Goal: Transaction & Acquisition: Purchase product/service

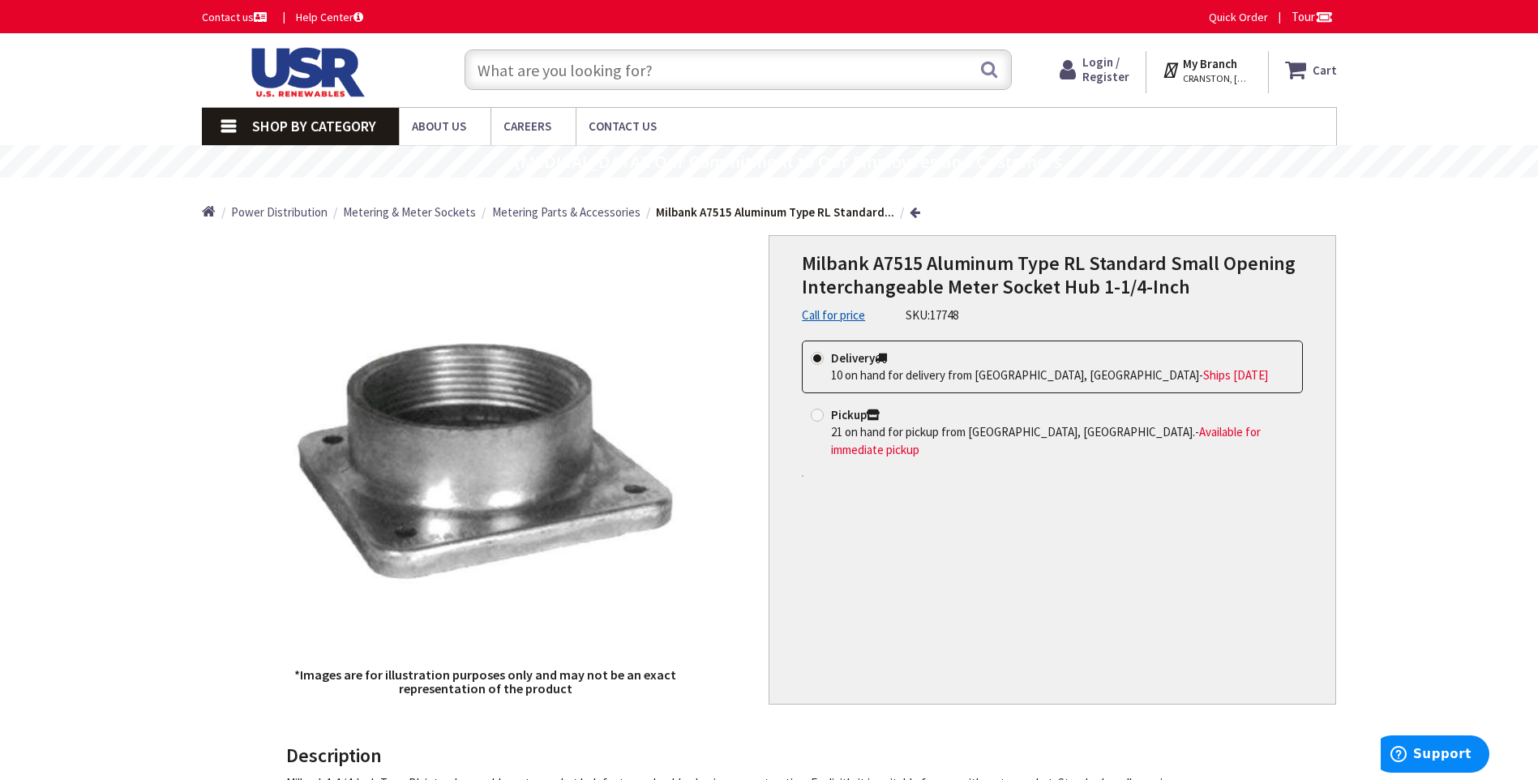
click at [415, 212] on span "Metering & Meter Sockets" at bounding box center [409, 211] width 133 height 15
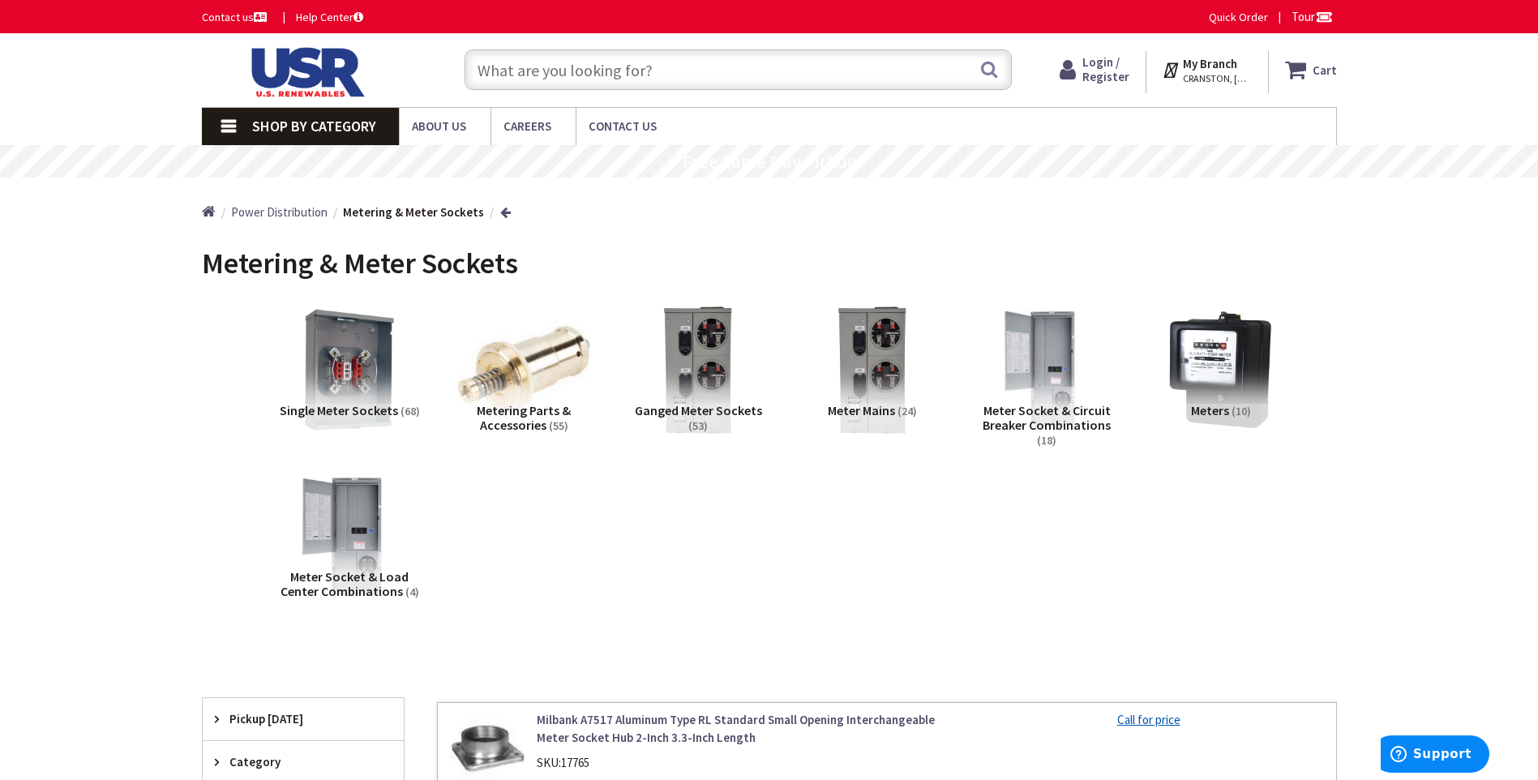
click at [877, 410] on span "Meter Mains" at bounding box center [861, 410] width 67 height 16
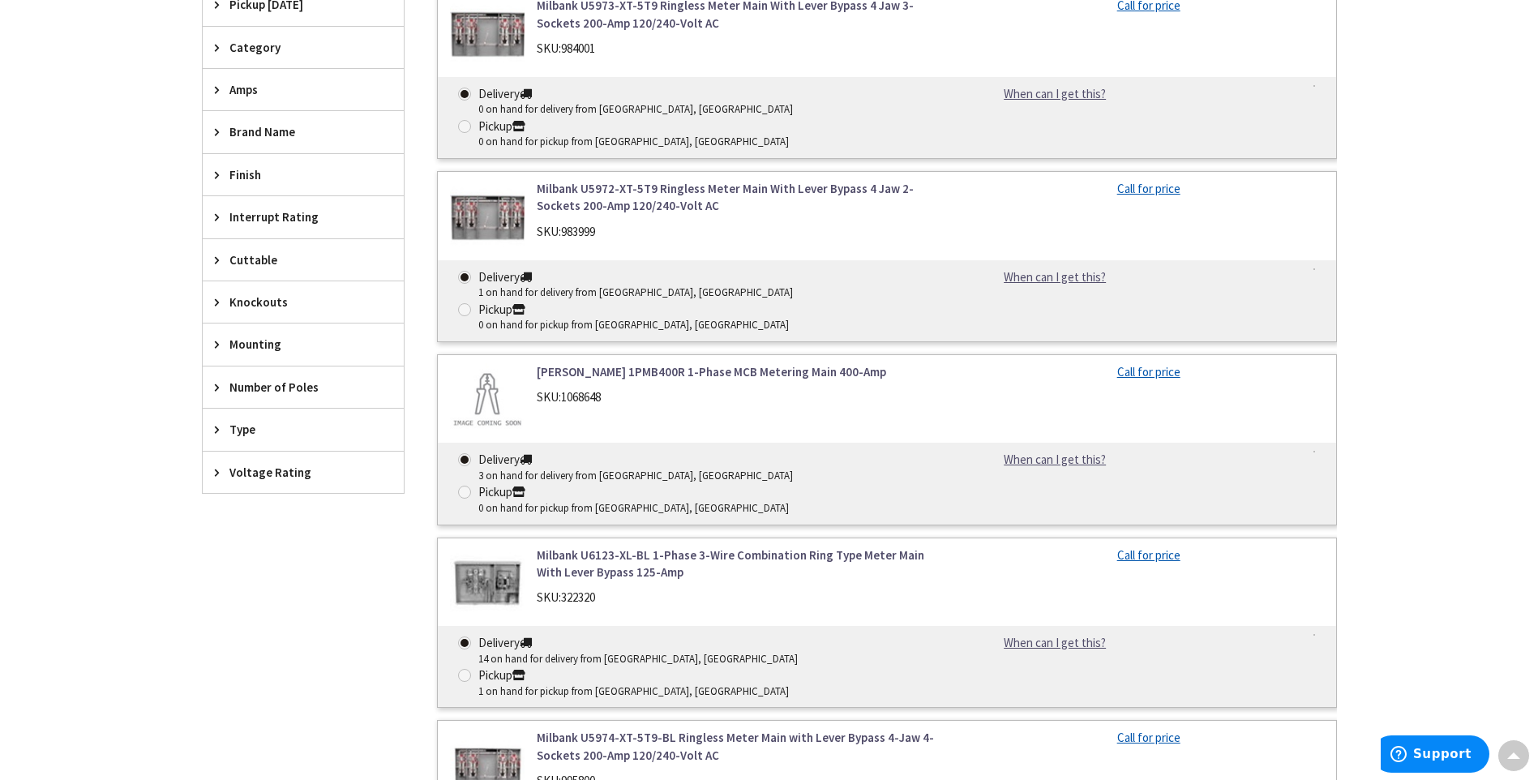
scroll to position [587, 0]
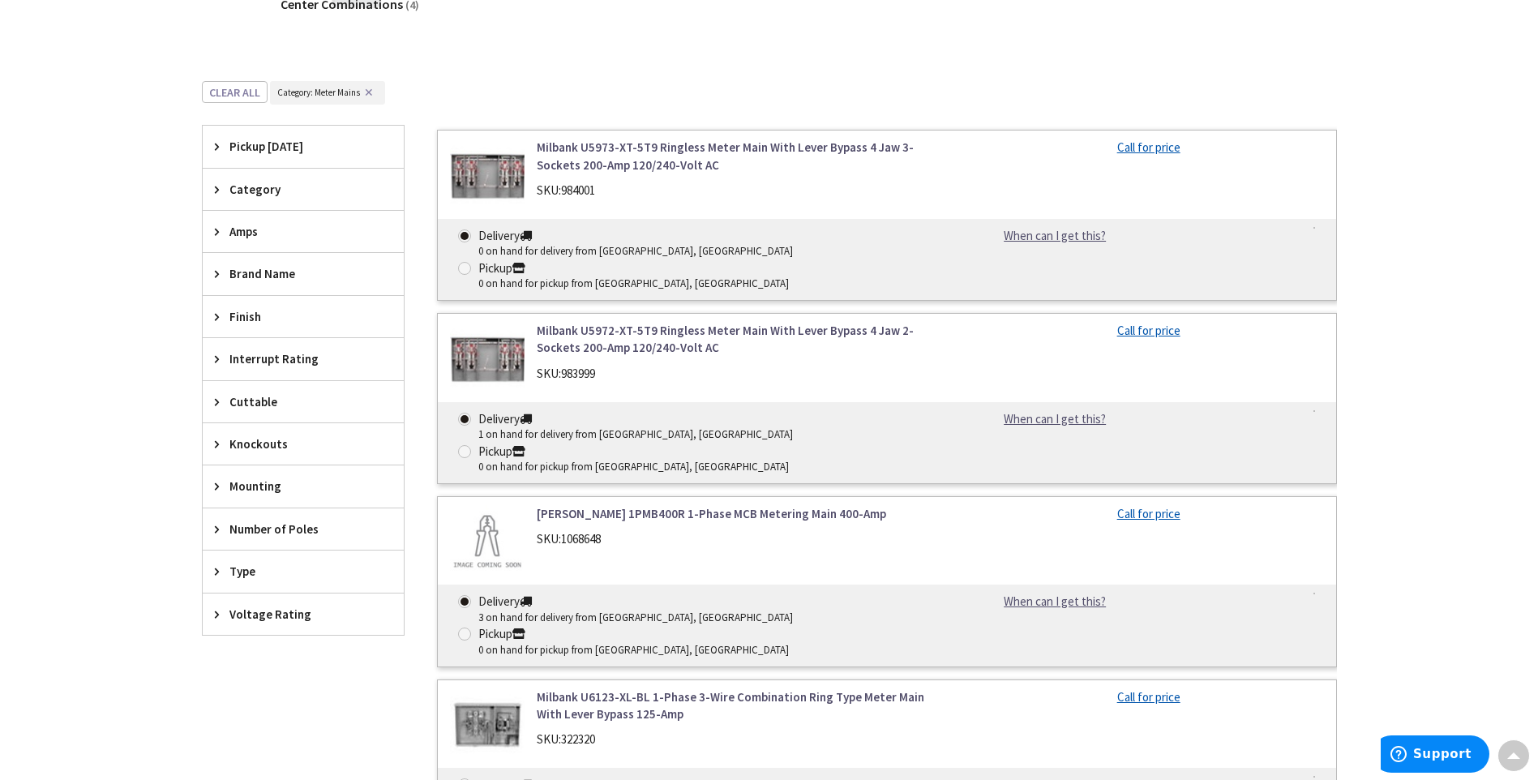
click at [252, 234] on span "Amps" at bounding box center [295, 231] width 132 height 17
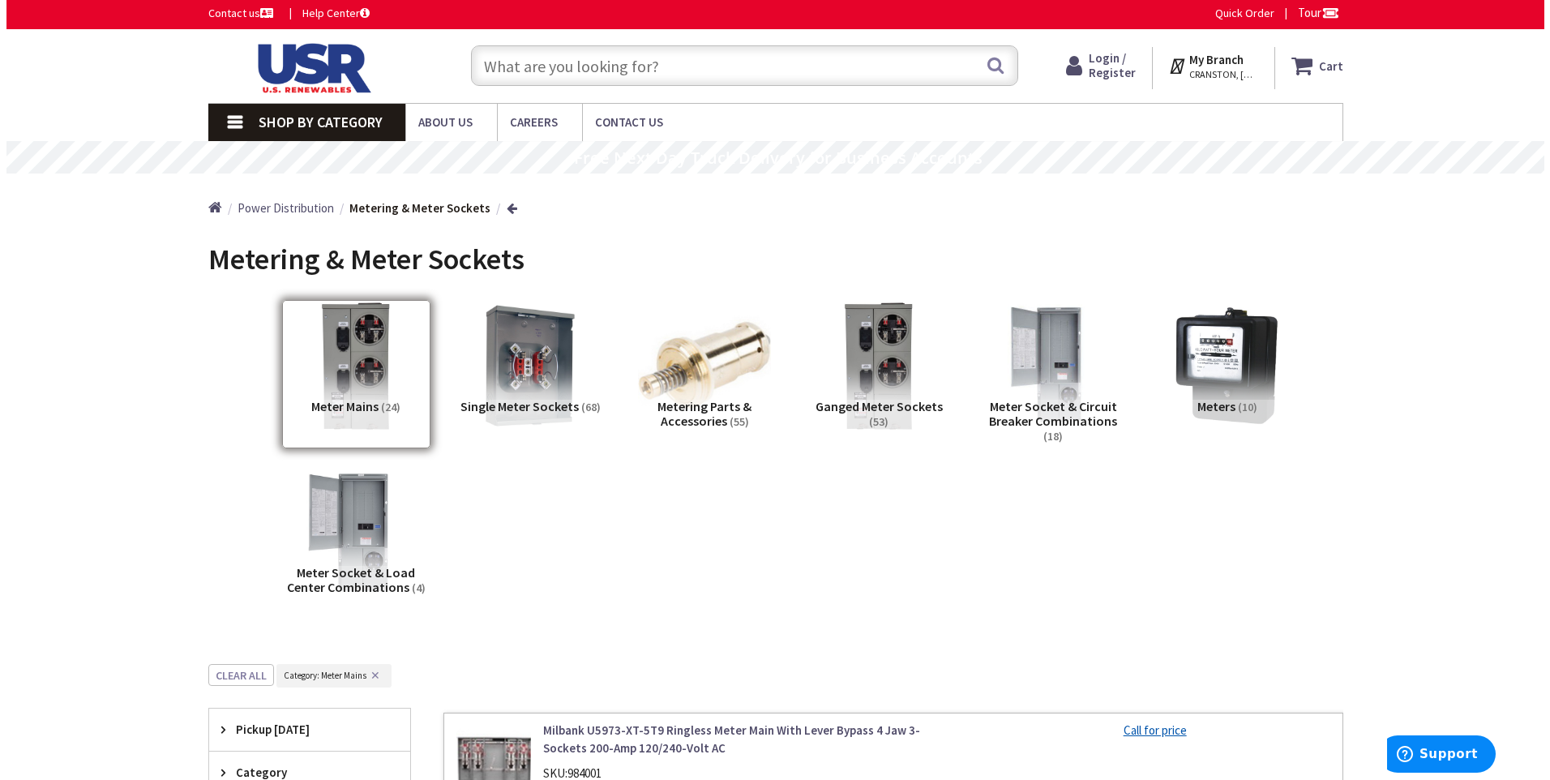
scroll to position [0, 0]
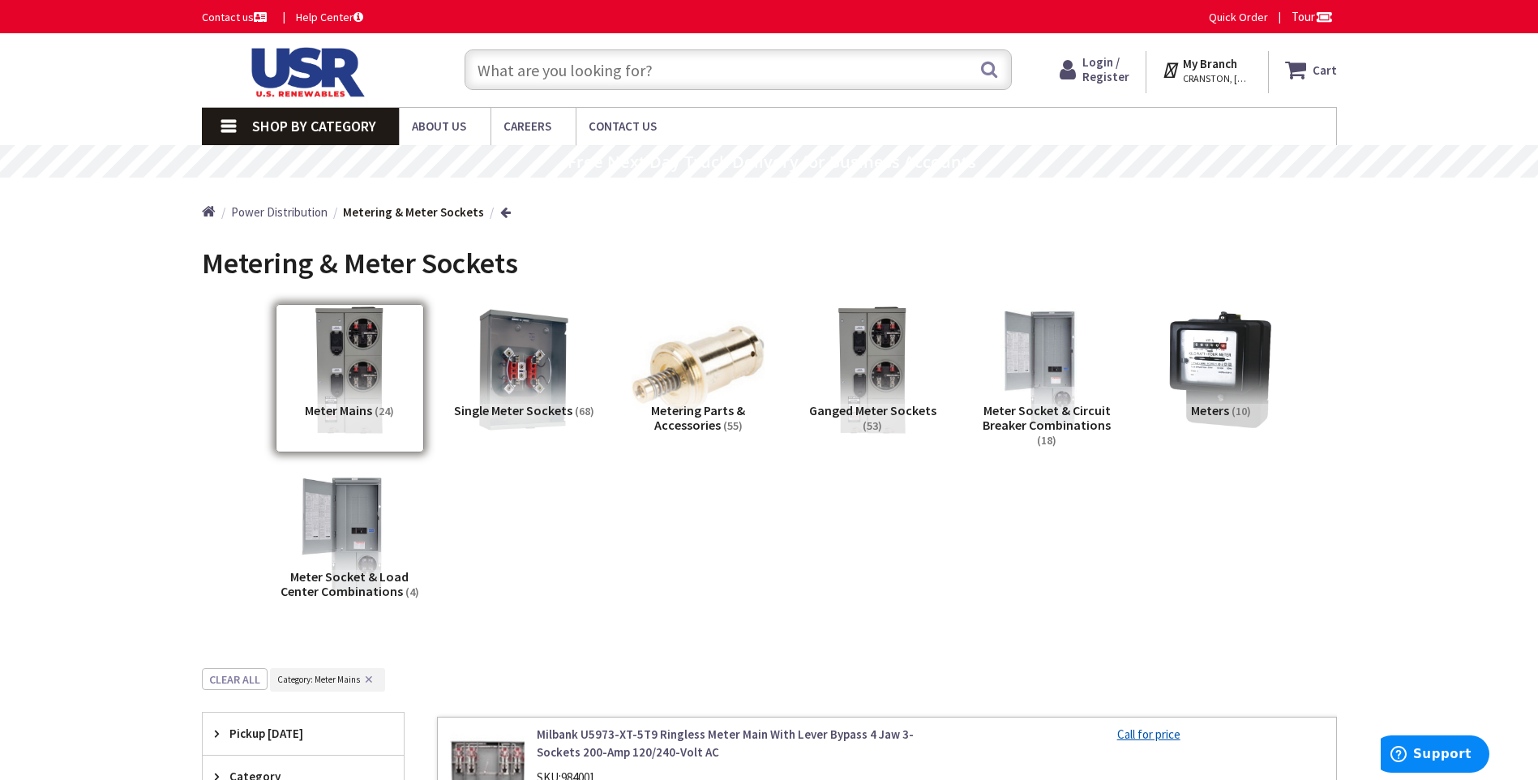
click at [1244, 77] on span "CRANSTON, [GEOGRAPHIC_DATA]" at bounding box center [1217, 78] width 69 height 13
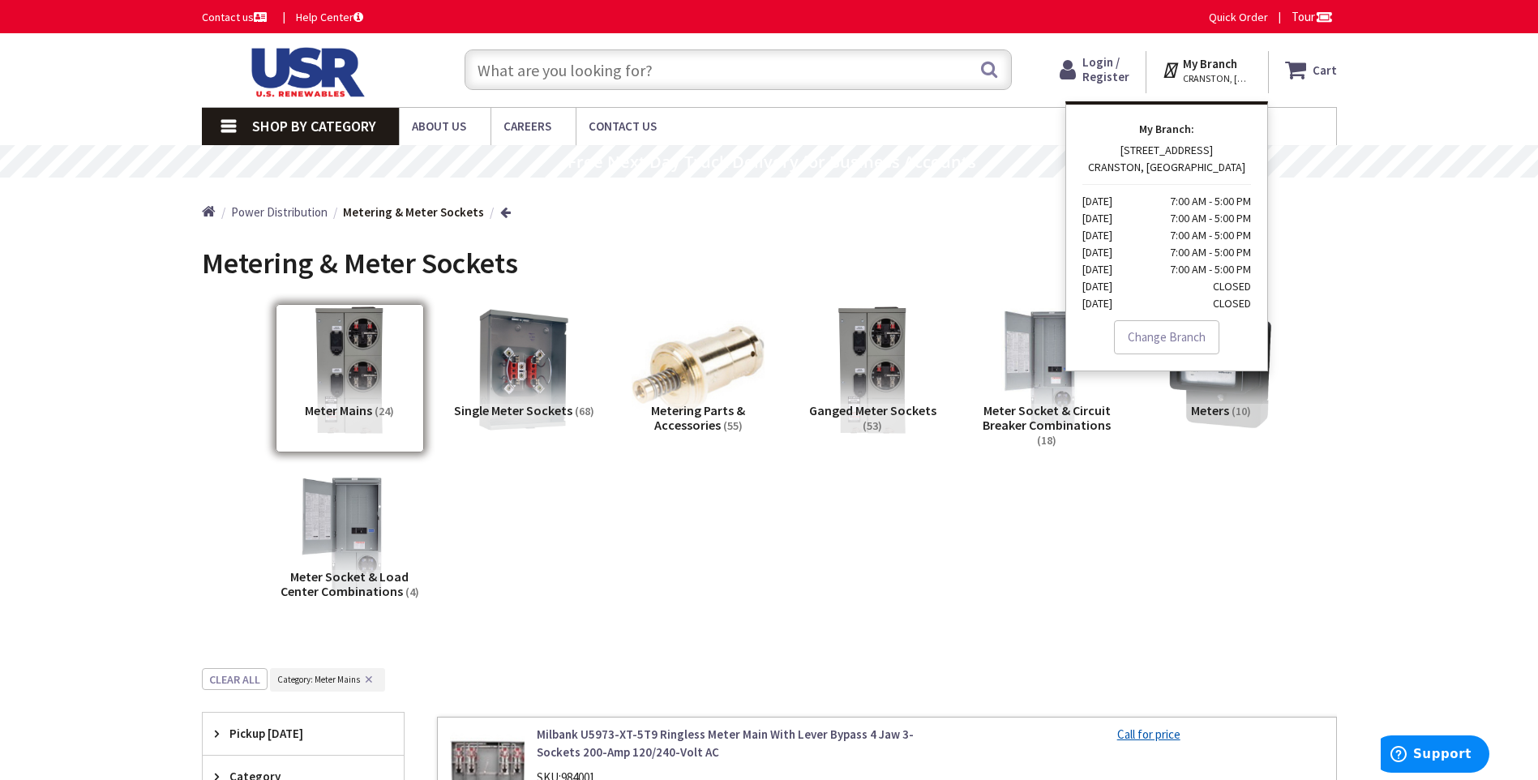
click at [1171, 345] on link "Change Branch" at bounding box center [1166, 337] width 105 height 34
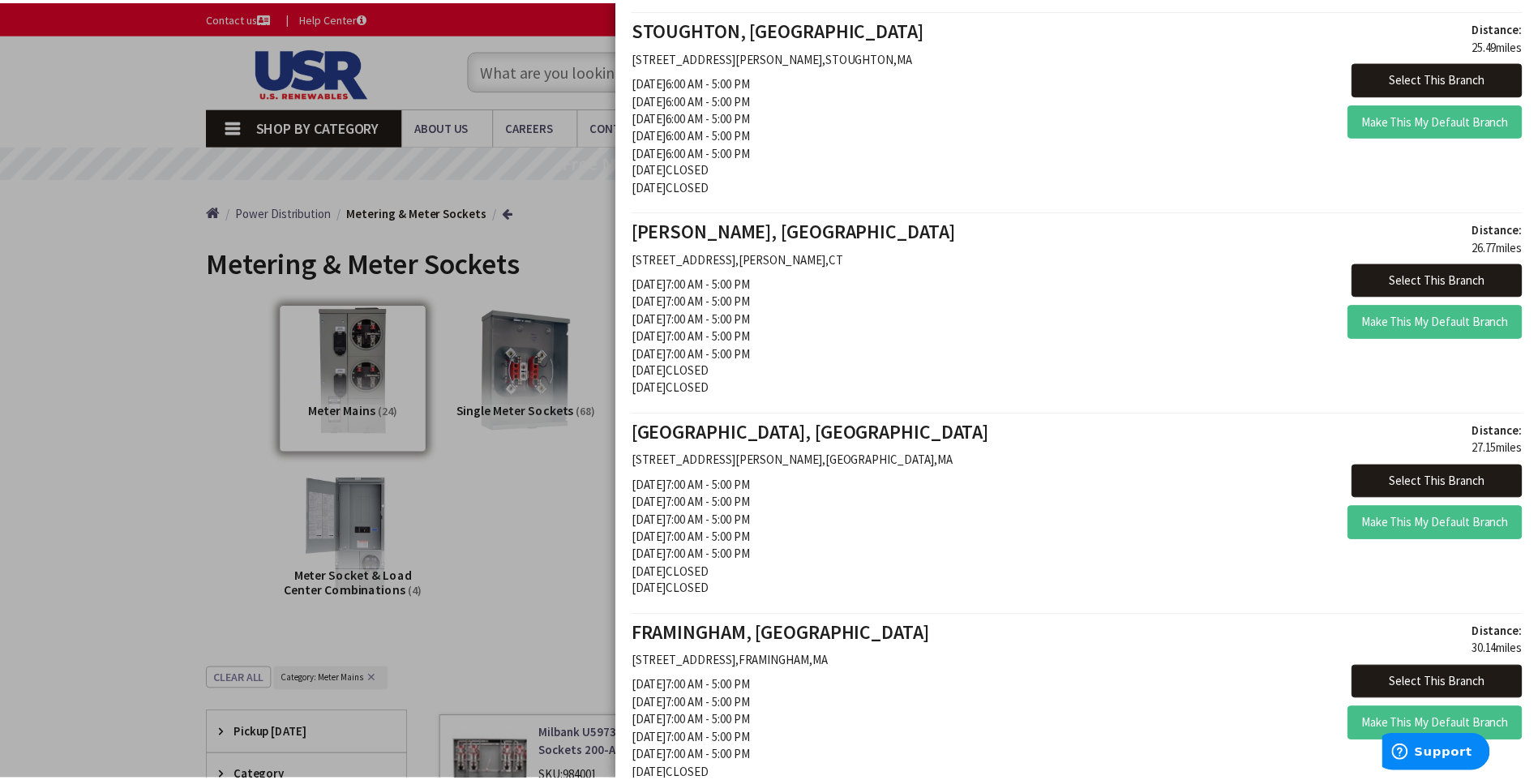
scroll to position [1541, 0]
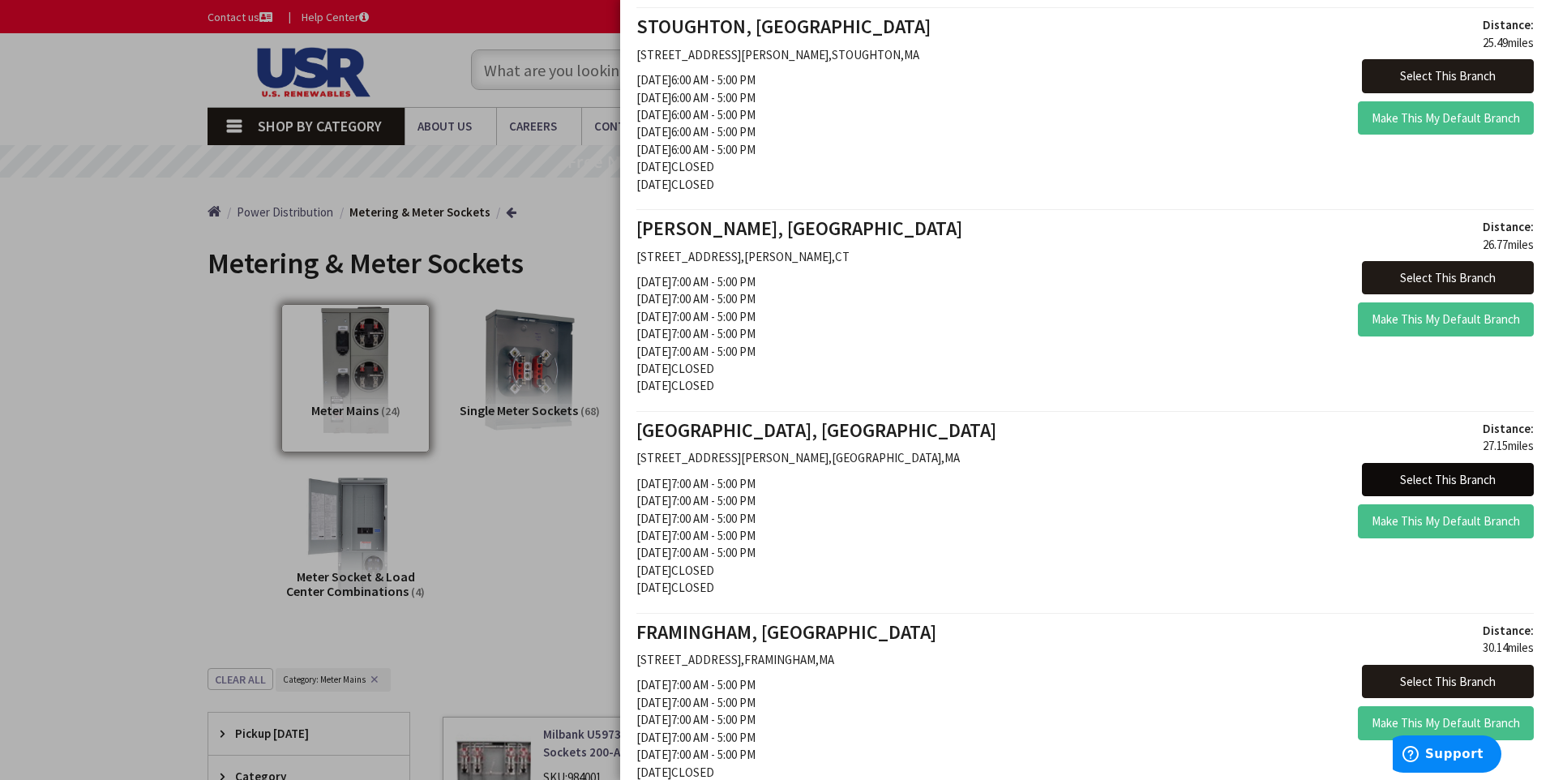
click at [1407, 478] on button "Select This Branch" at bounding box center [1448, 480] width 172 height 34
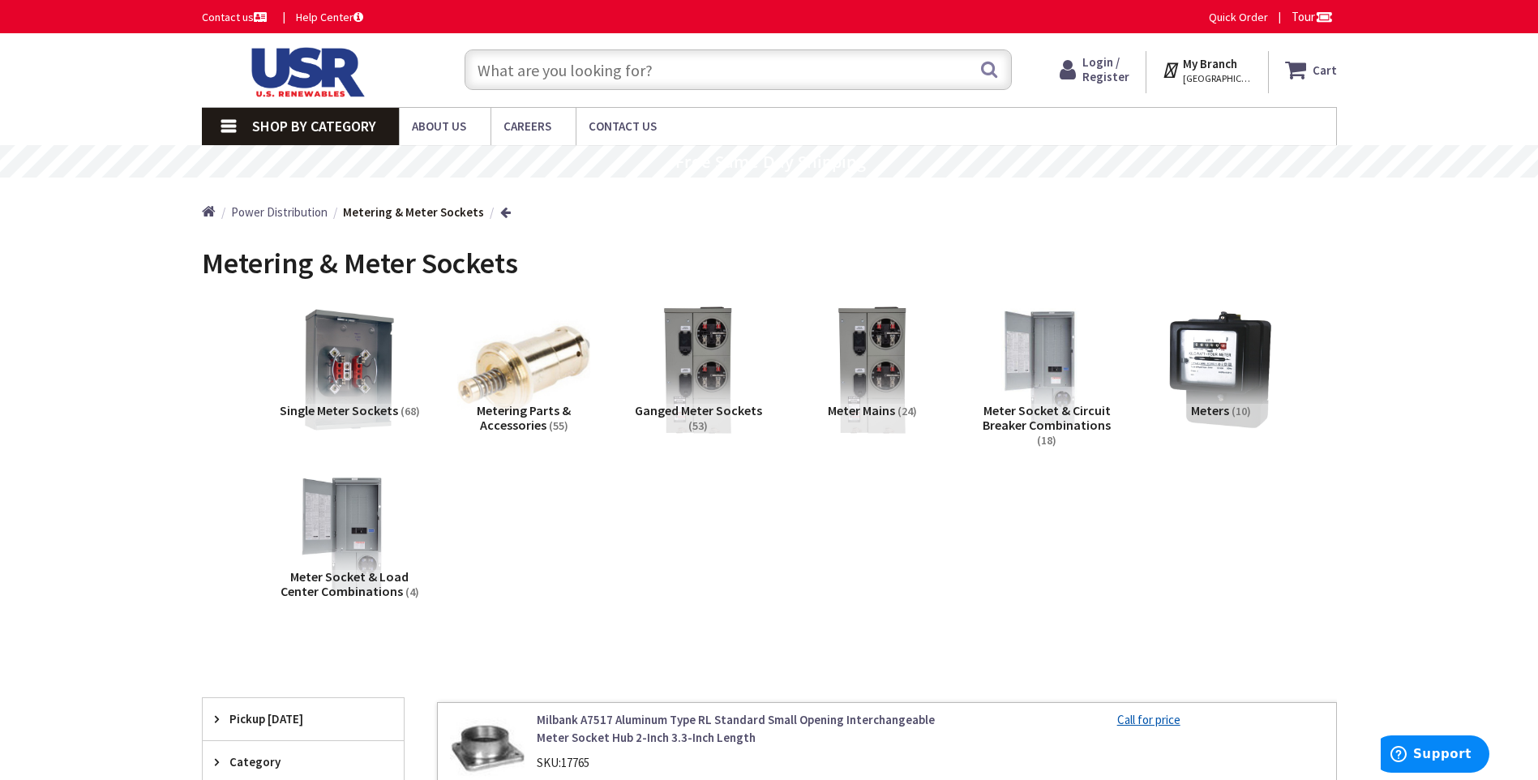
click at [878, 413] on span "Meter Mains" at bounding box center [861, 410] width 67 height 16
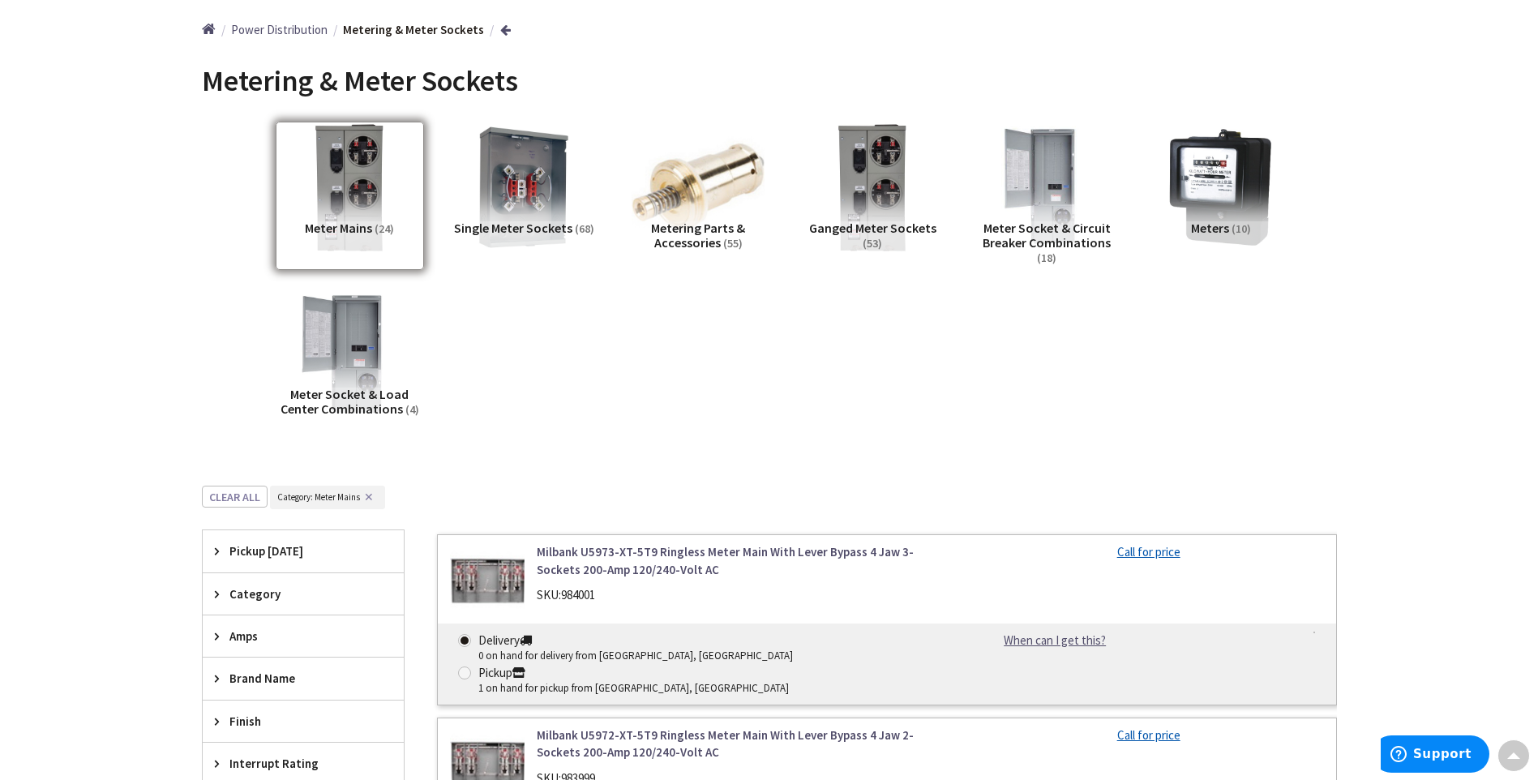
scroll to position [182, 0]
click at [873, 230] on span "Ganged Meter Sockets" at bounding box center [872, 229] width 127 height 16
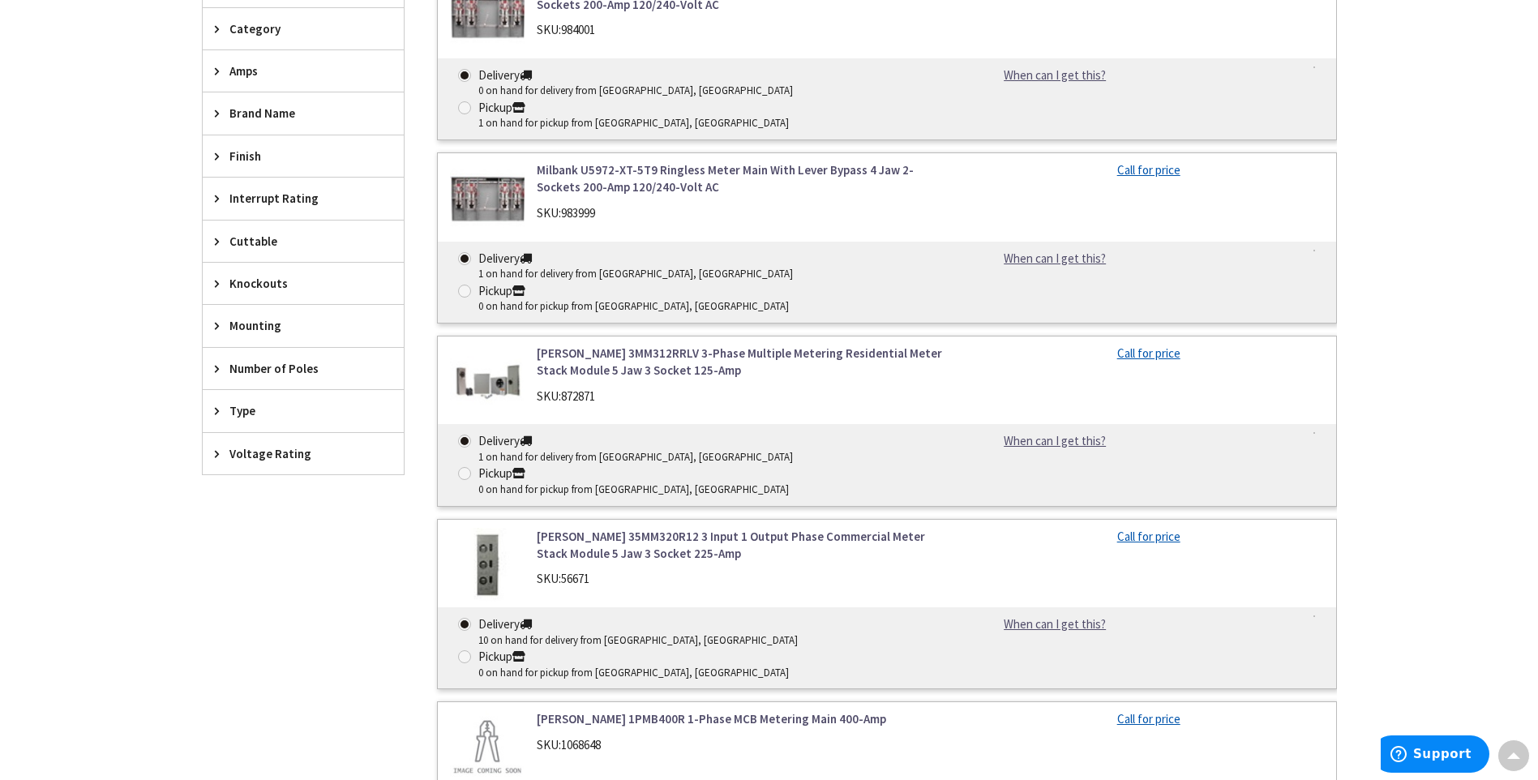
scroll to position [749, 0]
click at [226, 409] on icon at bounding box center [221, 409] width 12 height 12
click at [194, 409] on main "Back Metering & Meter Sockets View Subcategories Ganged Meter Sockets (53) Mete…" at bounding box center [769, 659] width 1216 height 2346
click at [229, 410] on span "Type" at bounding box center [295, 409] width 132 height 17
click at [247, 448] on span "Voltage Rating" at bounding box center [295, 452] width 132 height 17
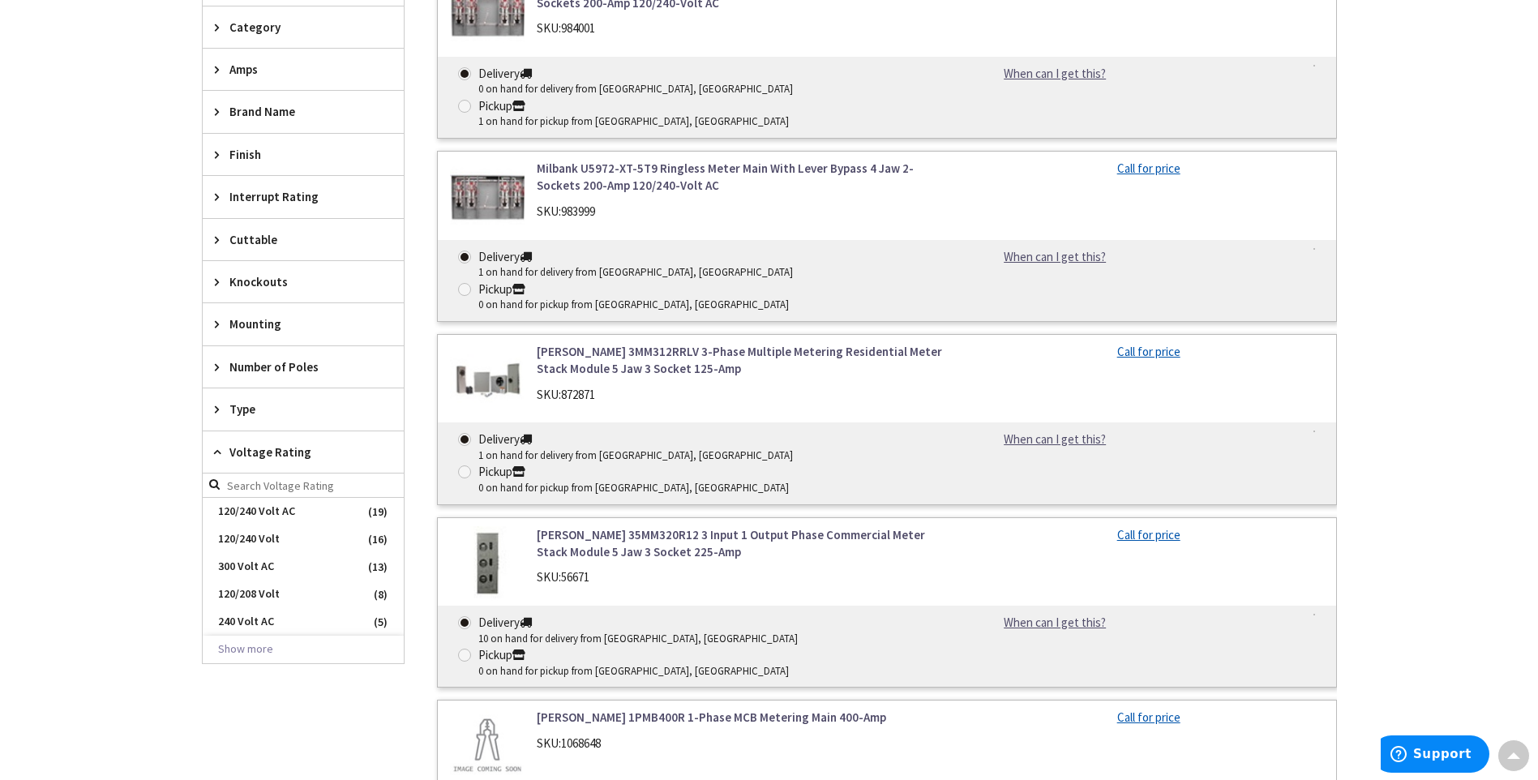
click at [218, 452] on icon at bounding box center [221, 452] width 12 height 12
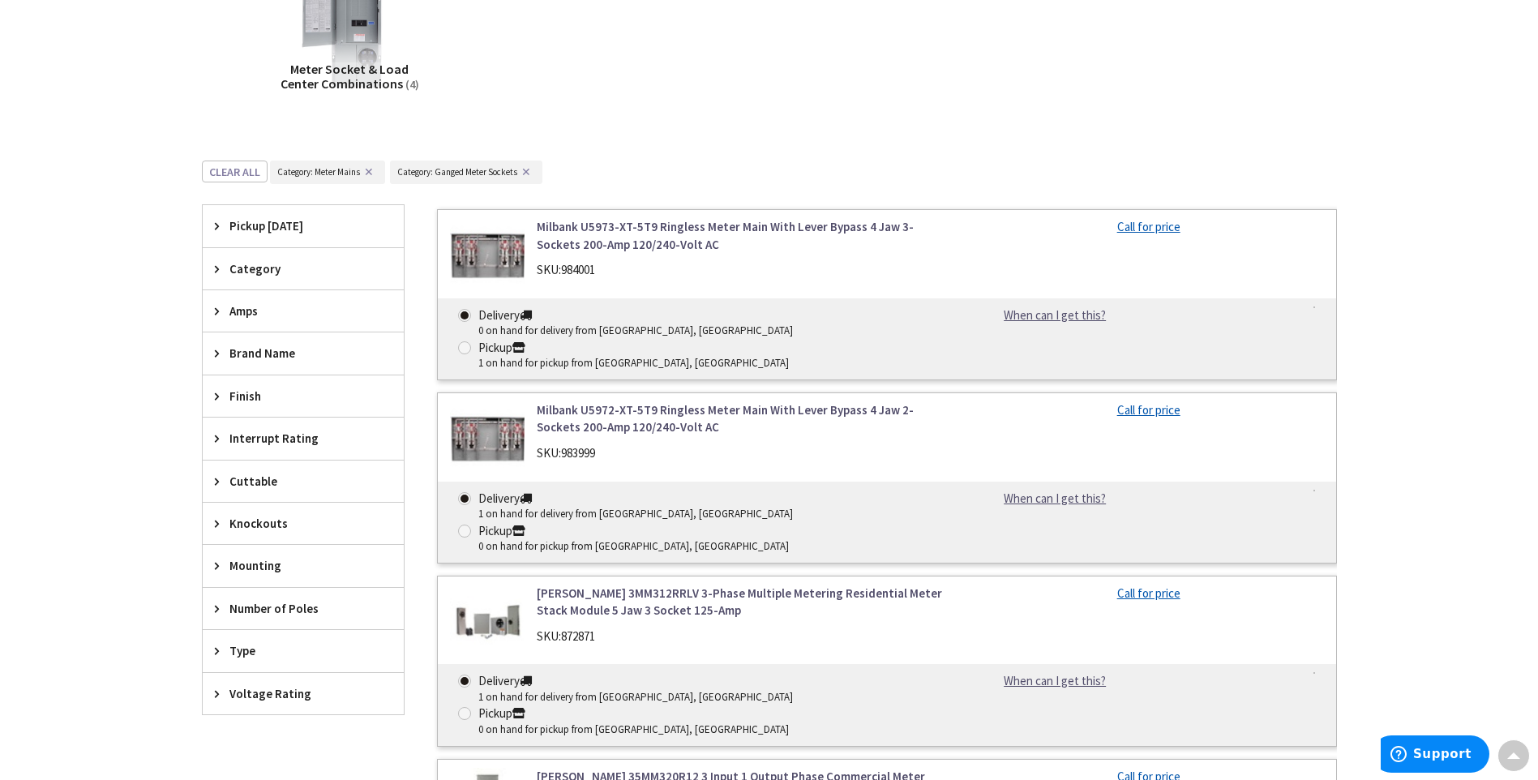
scroll to position [506, 0]
click at [221, 311] on icon at bounding box center [221, 313] width 12 height 12
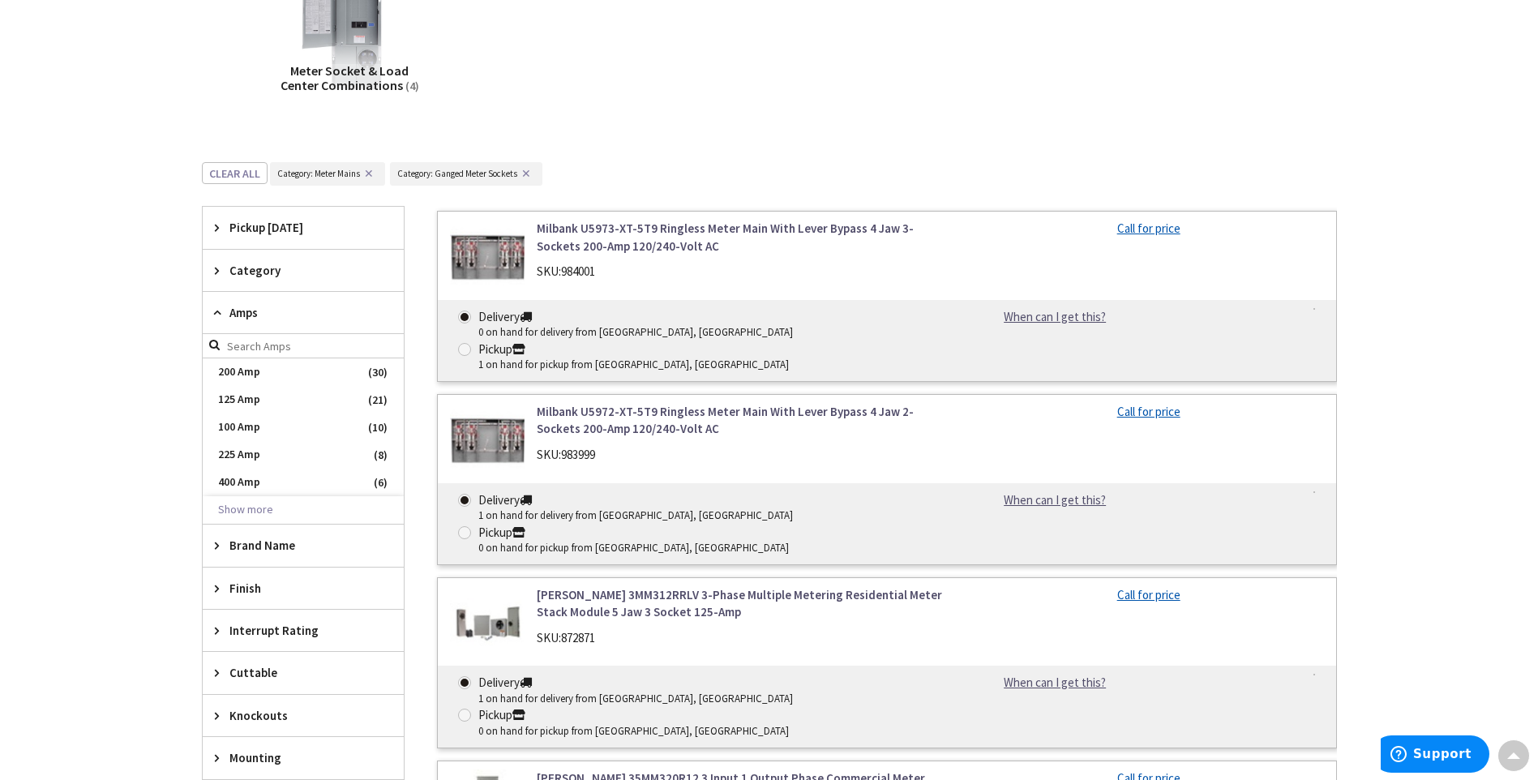
click at [205, 326] on div "Amps" at bounding box center [303, 313] width 201 height 42
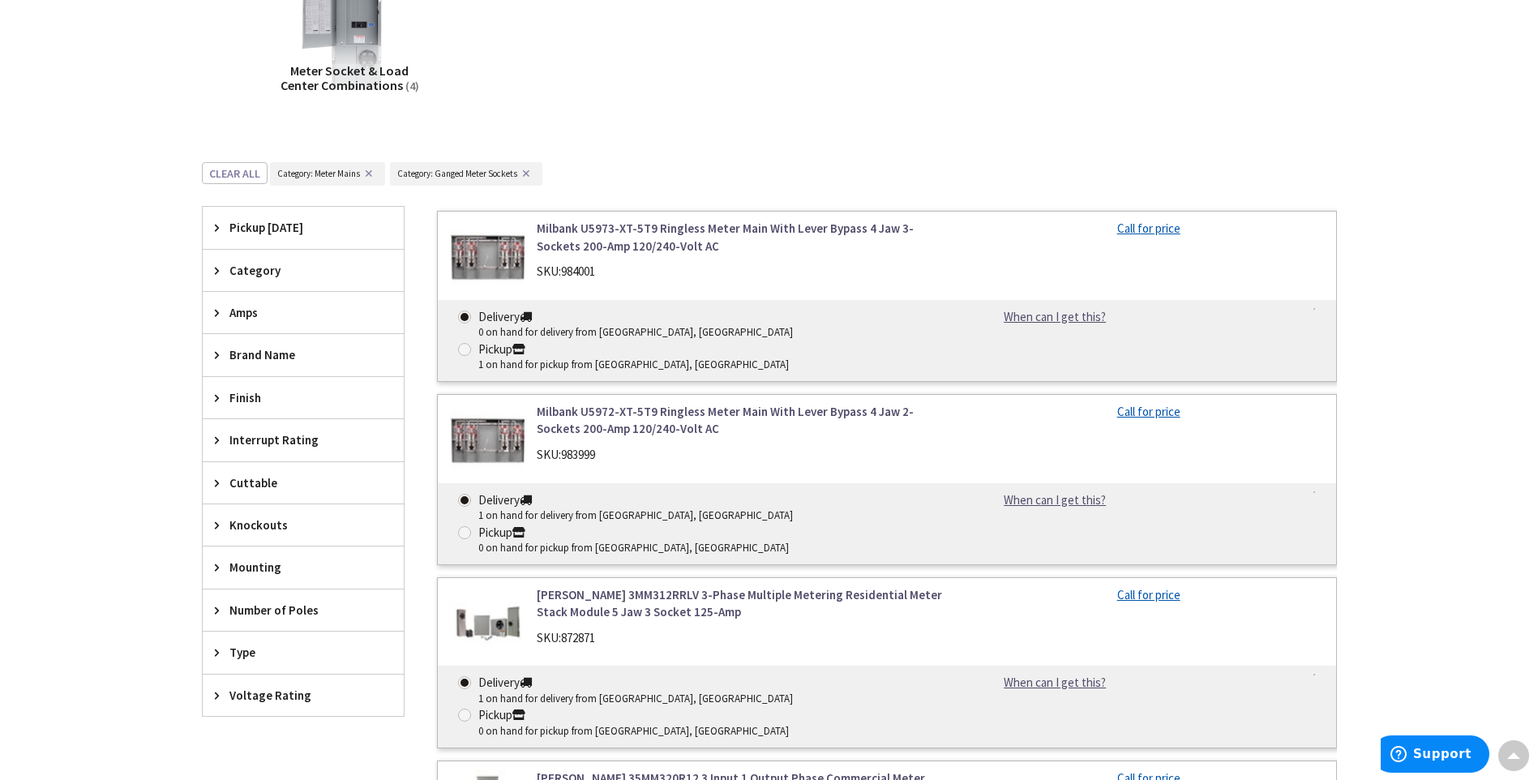
click at [247, 264] on span "Category" at bounding box center [295, 270] width 132 height 17
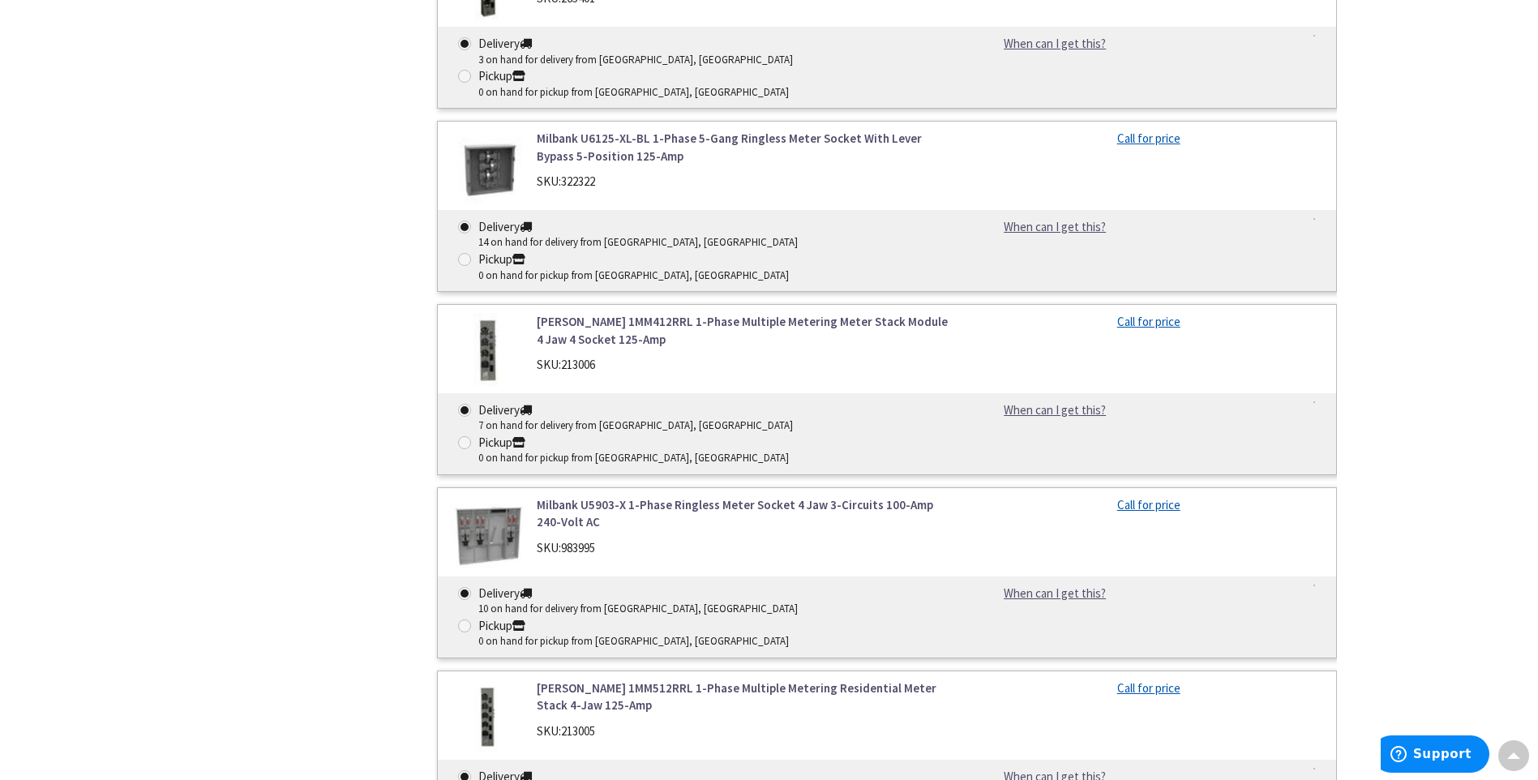
scroll to position [4723, 0]
